Goal: Transaction & Acquisition: Purchase product/service

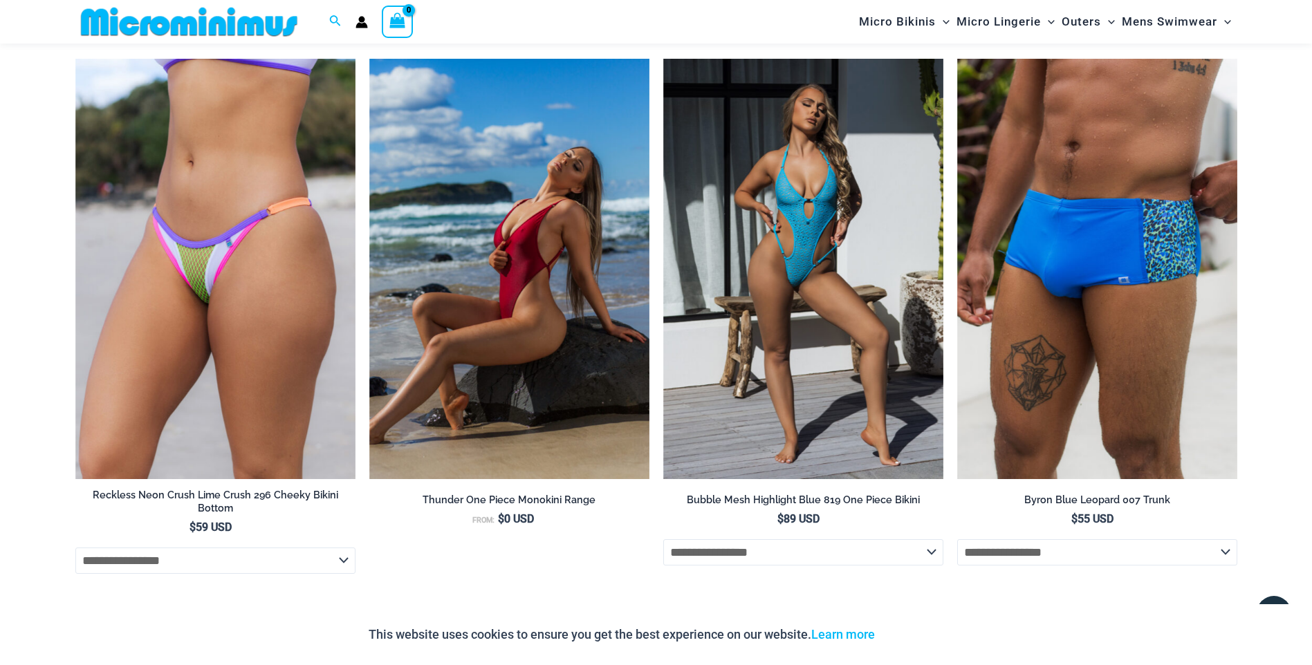
scroll to position [3584, 0]
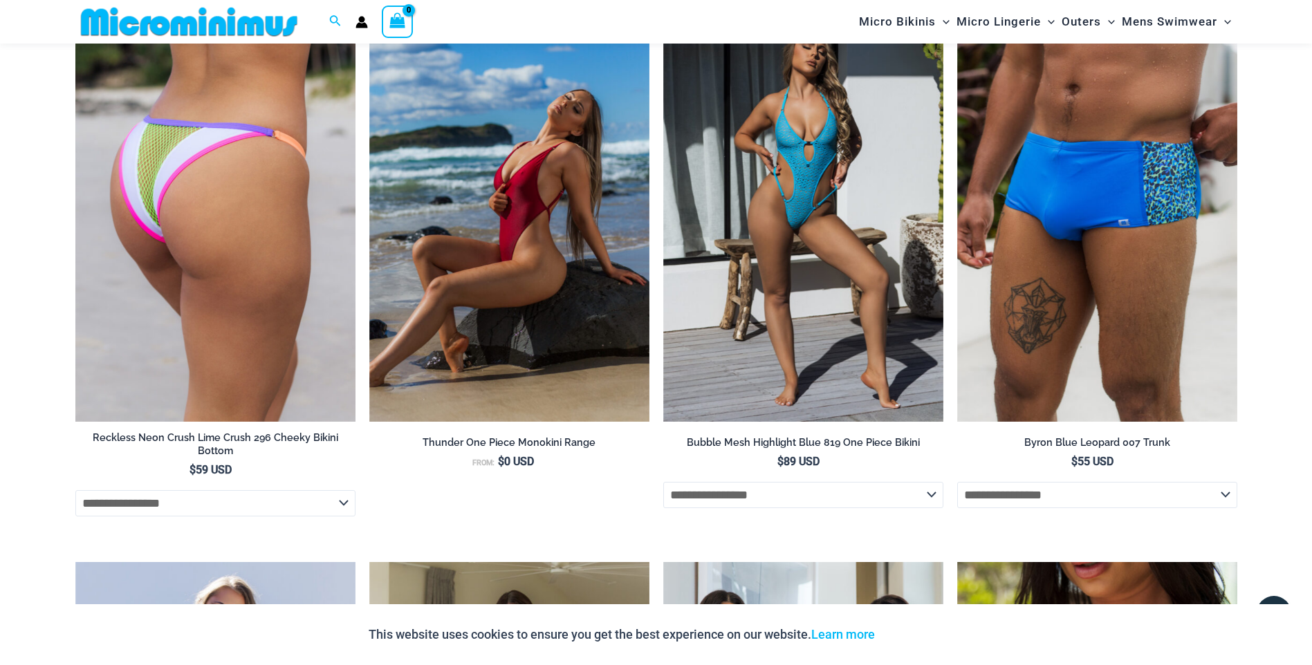
click at [288, 297] on img at bounding box center [215, 211] width 280 height 421
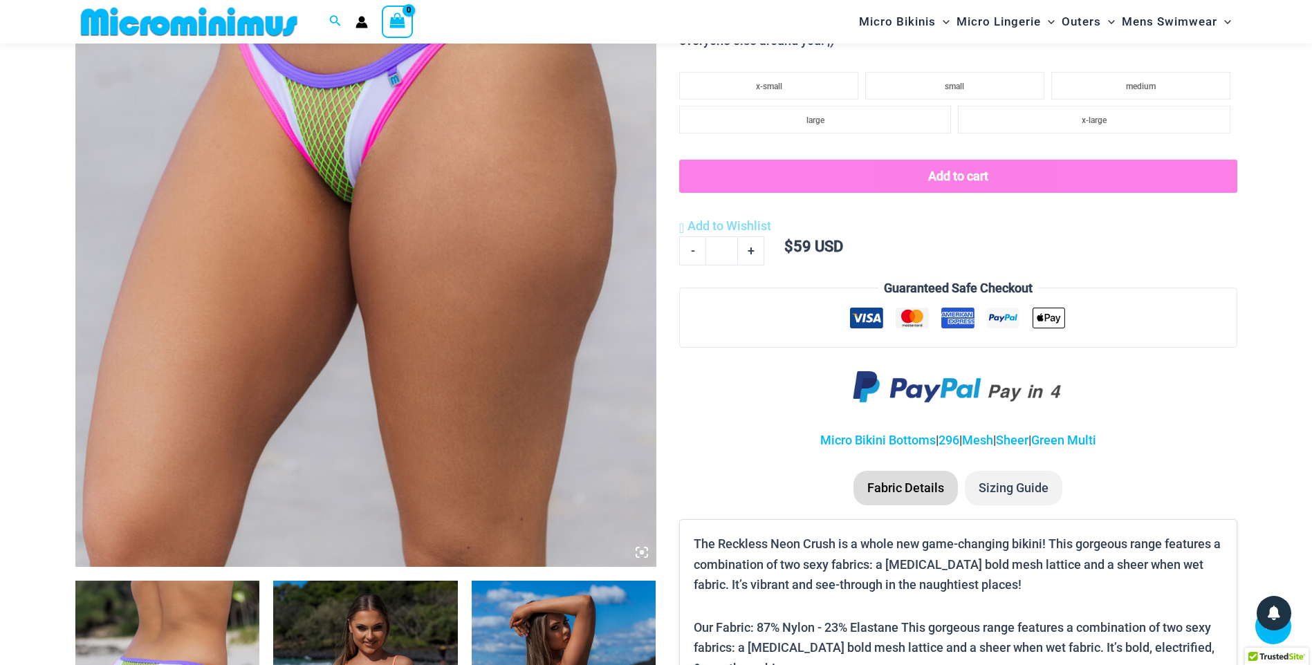
scroll to position [403, 0]
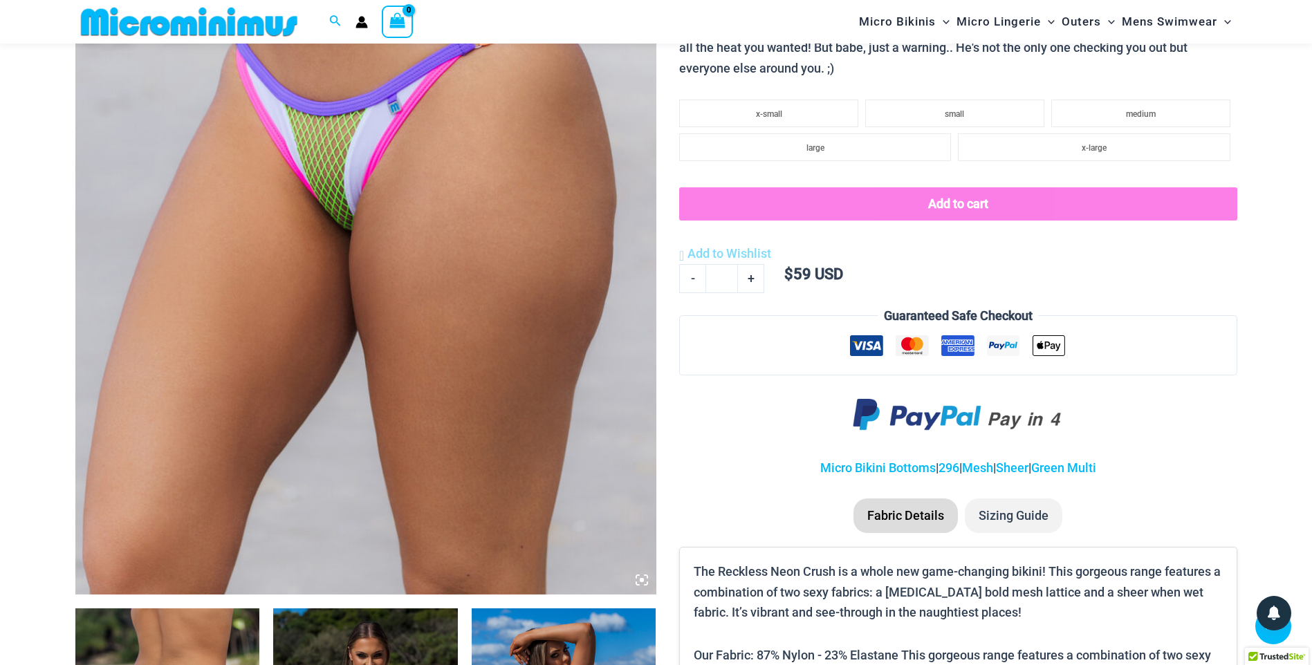
click at [521, 279] on img at bounding box center [365, 159] width 581 height 872
